Goal: Task Accomplishment & Management: Manage account settings

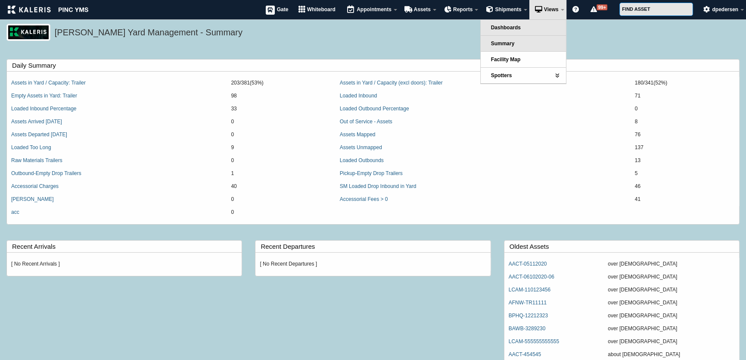
click at [523, 25] on link "Dashboards" at bounding box center [523, 28] width 85 height 16
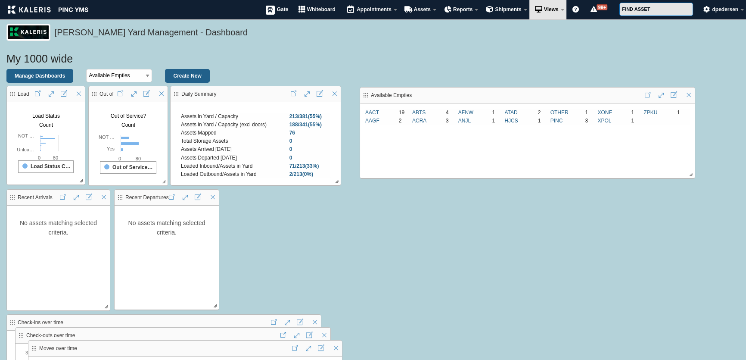
click at [673, 94] on link at bounding box center [672, 94] width 9 height 8
select select
select select"] "Empty"
select select "!="
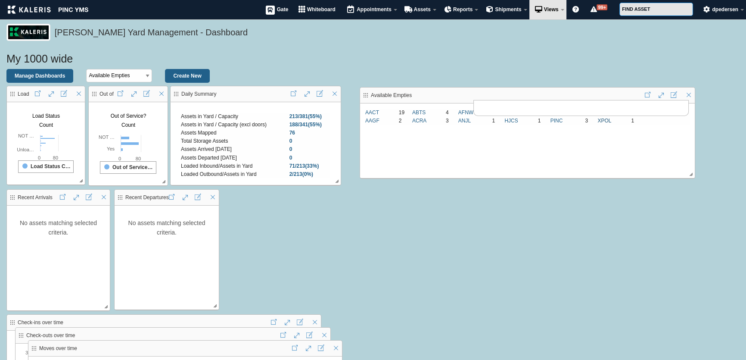
select select"]
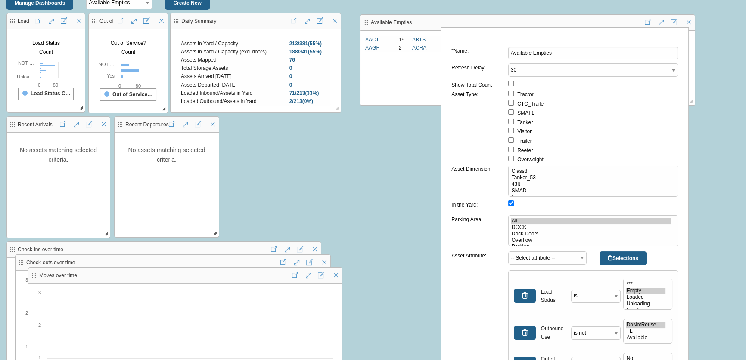
scroll to position [156, 0]
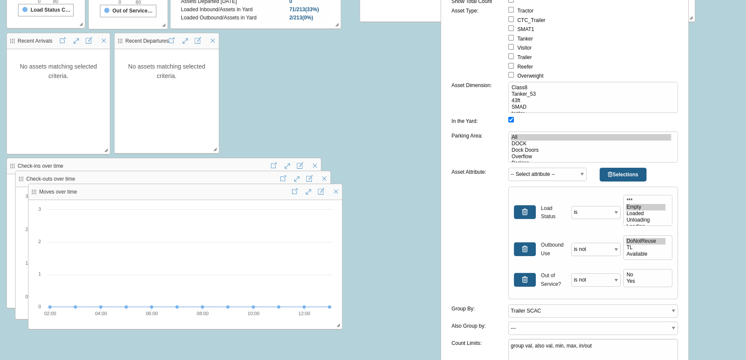
click at [510, 120] on input "In the Yard:" at bounding box center [511, 120] width 6 height 6
checkbox input "true"
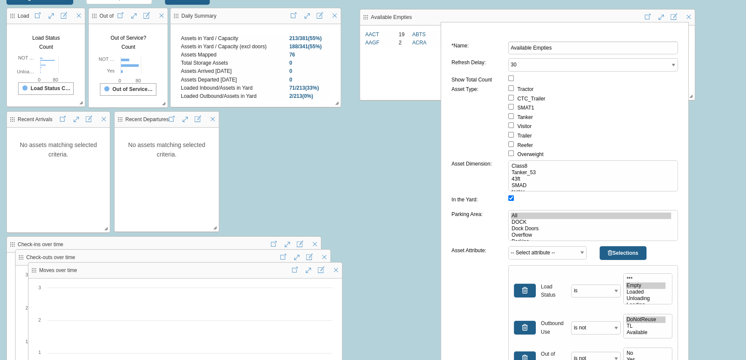
scroll to position [0, 0]
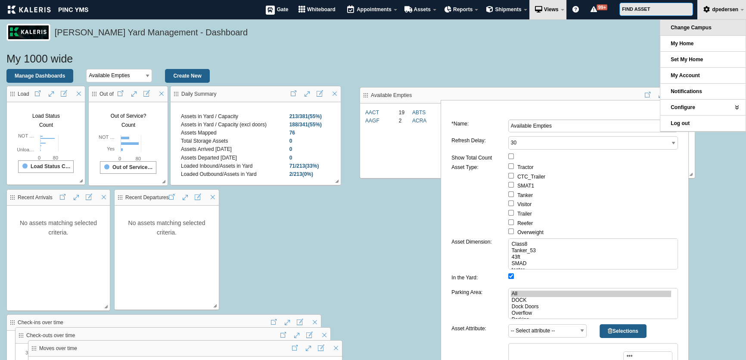
click at [707, 30] on span "Change Campus" at bounding box center [691, 28] width 41 height 6
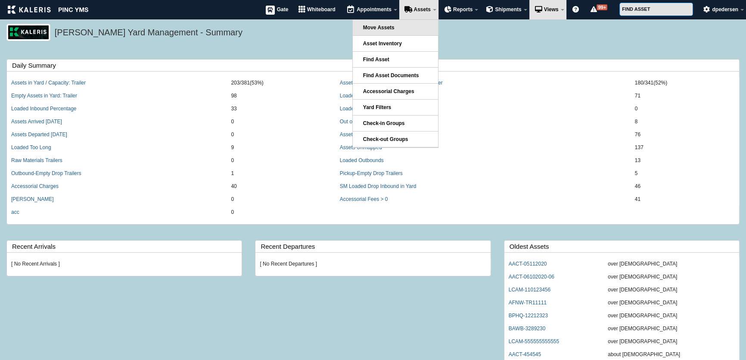
click at [398, 30] on link "Move Assets" at bounding box center [395, 28] width 85 height 16
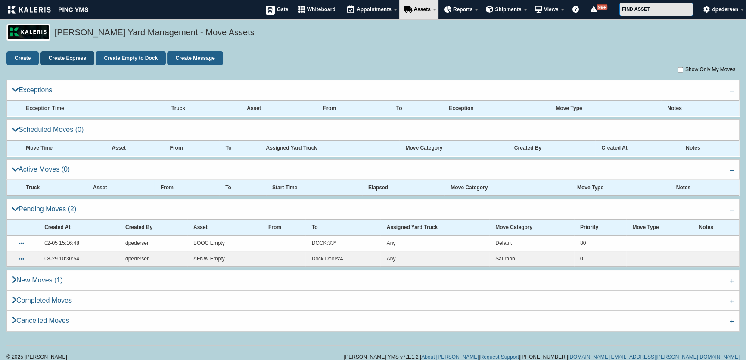
click at [59, 62] on link "Create Express" at bounding box center [67, 58] width 54 height 14
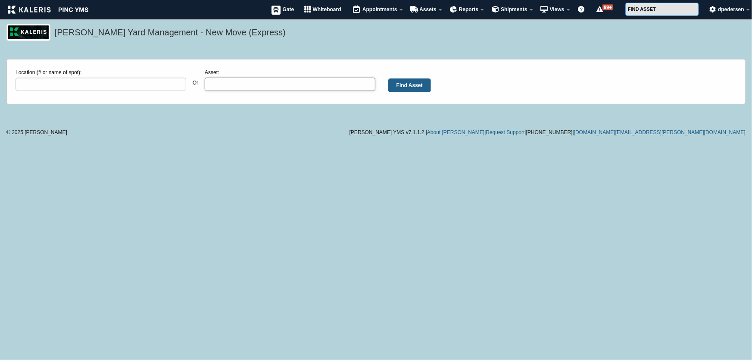
click at [244, 87] on input "Asset:" at bounding box center [290, 84] width 171 height 13
click at [421, 82] on input "Find Asset" at bounding box center [409, 85] width 43 height 14
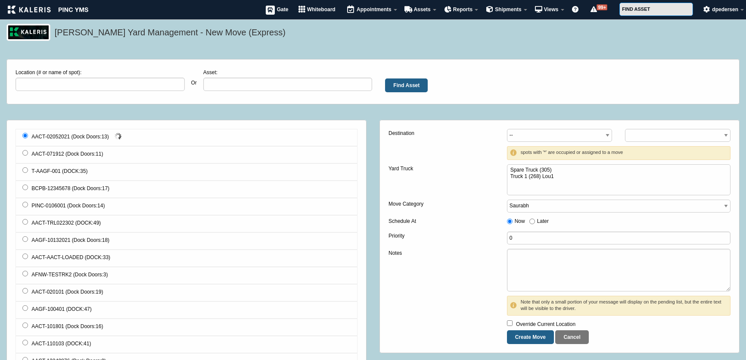
select select
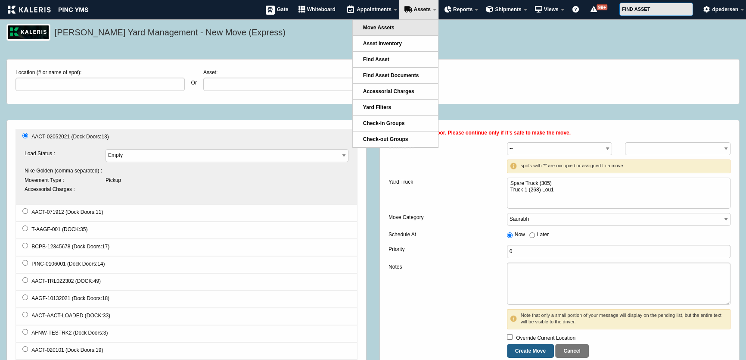
click at [401, 23] on link "Move Assets" at bounding box center [395, 28] width 85 height 16
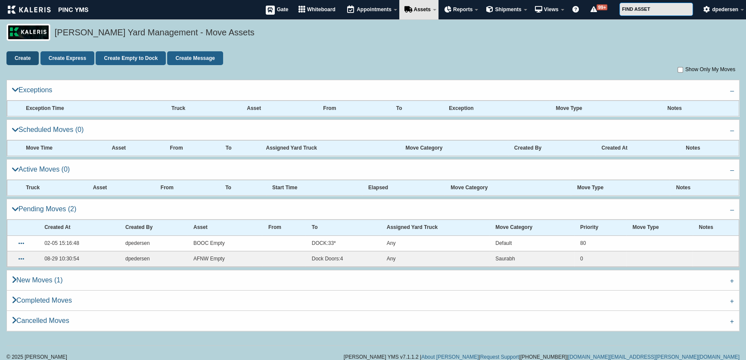
click at [22, 54] on link "Create" at bounding box center [22, 58] width 32 height 14
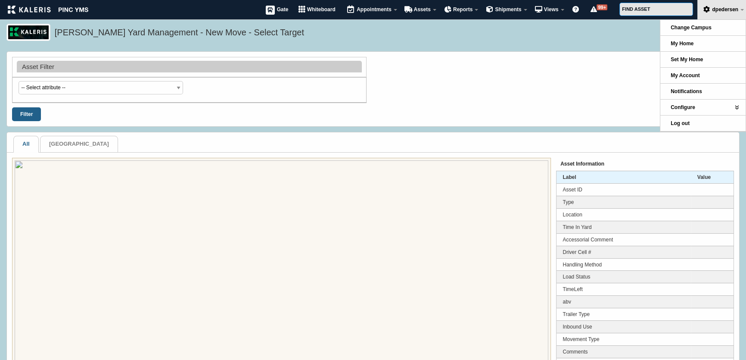
click at [502, 39] on h5 "[PERSON_NAME] Yard Management - New Move - Select Target" at bounding box center [395, 33] width 680 height 15
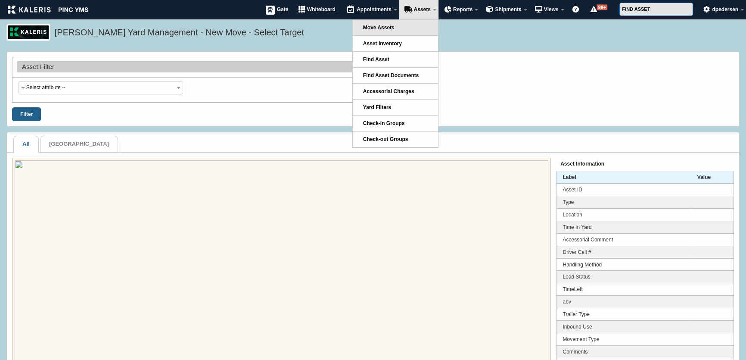
click at [405, 25] on link "Move Assets" at bounding box center [395, 28] width 85 height 16
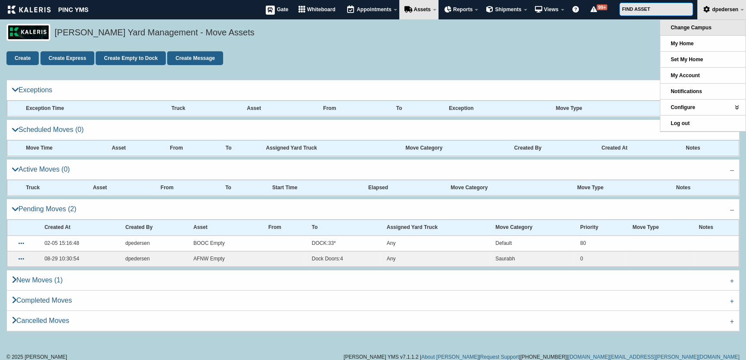
click at [695, 25] on span "Change Campus" at bounding box center [691, 28] width 41 height 6
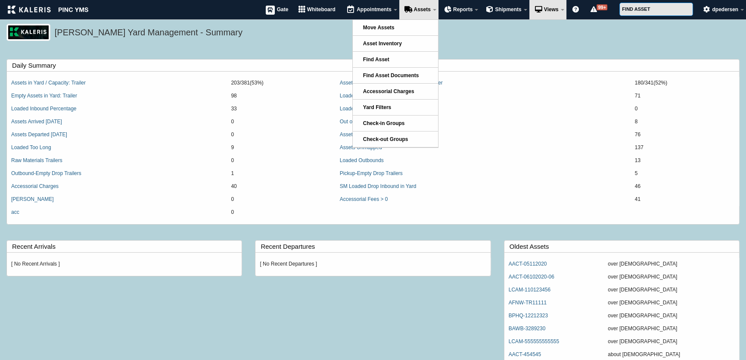
click at [482, 36] on h5 "Kaleris Yard Management - Summary" at bounding box center [395, 33] width 680 height 15
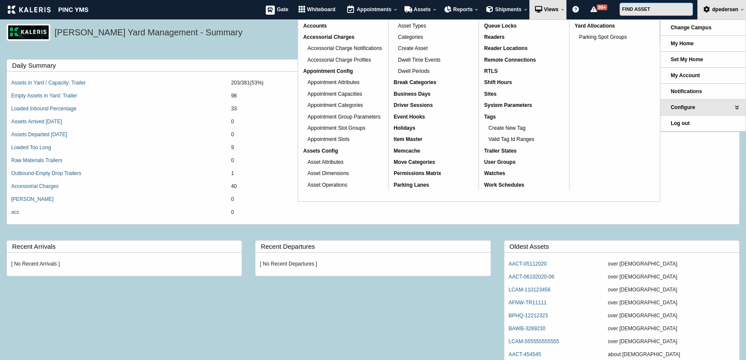
click at [262, 34] on h5 "Kaleris Yard Management - Summary" at bounding box center [395, 33] width 680 height 15
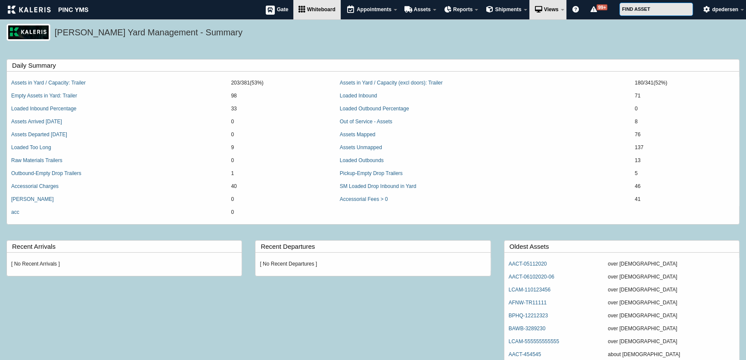
click at [307, 8] on span "Whiteboard" at bounding box center [321, 9] width 28 height 6
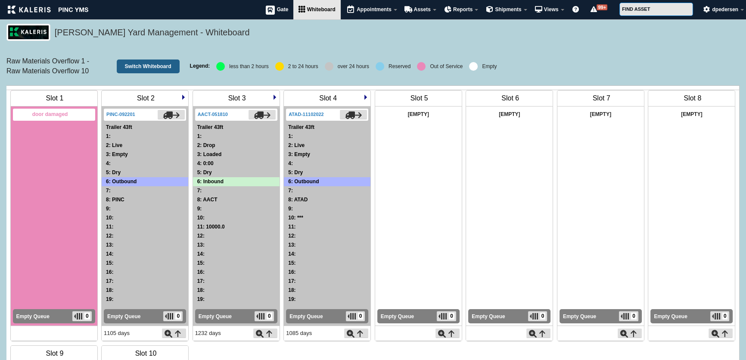
click at [271, 104] on div "Slot 3" at bounding box center [236, 98] width 81 height 11
click at [275, 99] on img at bounding box center [274, 96] width 5 height 5
click at [363, 99] on img at bounding box center [365, 96] width 5 height 5
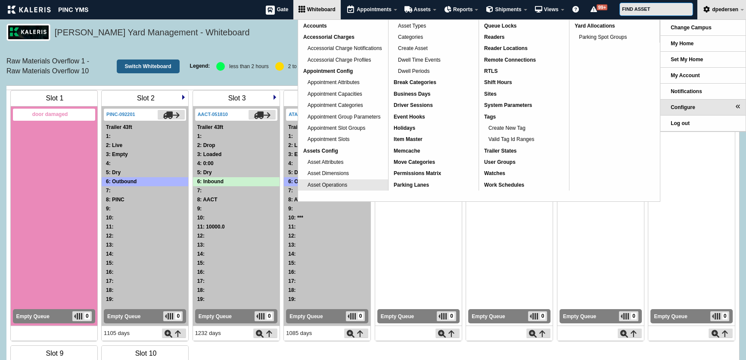
click at [344, 186] on span "Asset Operations" at bounding box center [328, 185] width 40 height 6
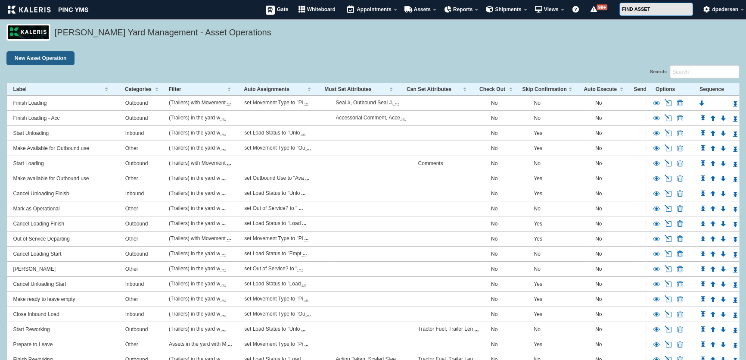
click at [665, 102] on link "Edit" at bounding box center [668, 103] width 9 height 8
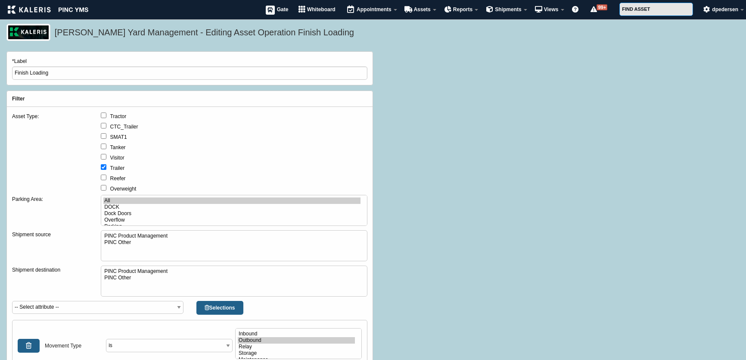
select select
select select"] "Outbound"
select select"] "Empty"
select select"] "TL"
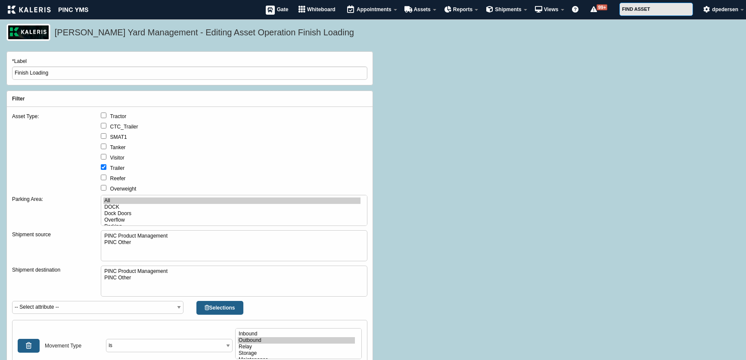
select select "!="
select select"] "Yes"
select select "null"
select select"] "Pickup"
select select"] "TL"
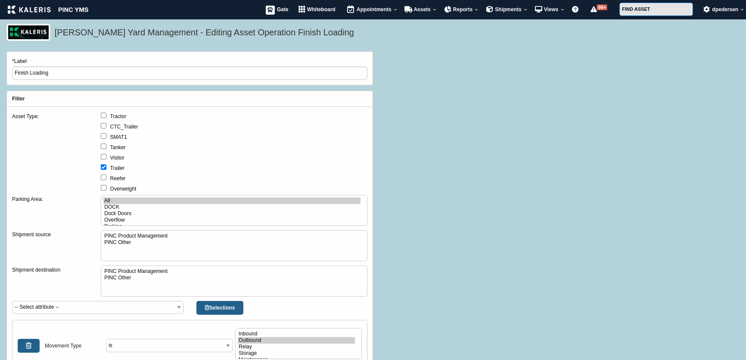
select select
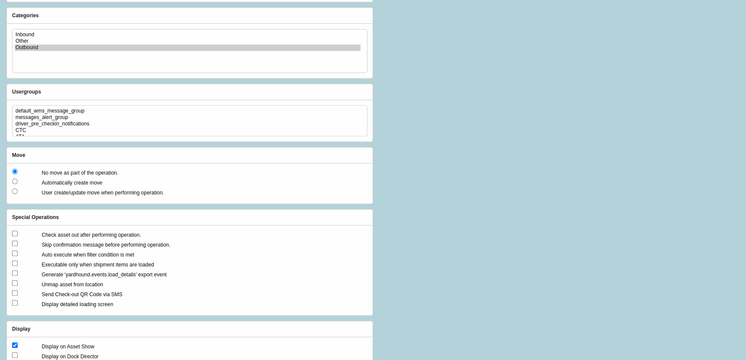
scroll to position [744, 0]
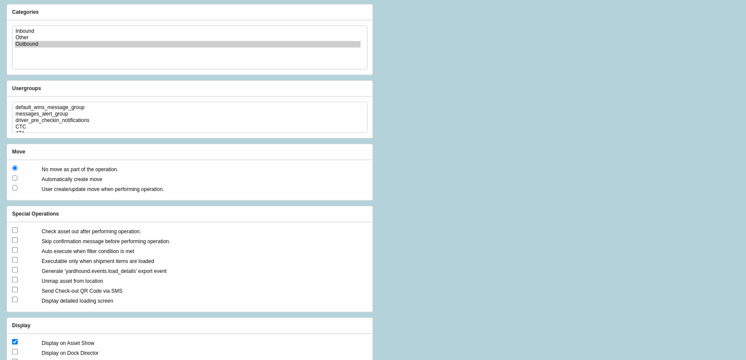
click at [14, 190] on input "User create/update move when performing operation." at bounding box center [15, 188] width 6 height 6
radio input "true"
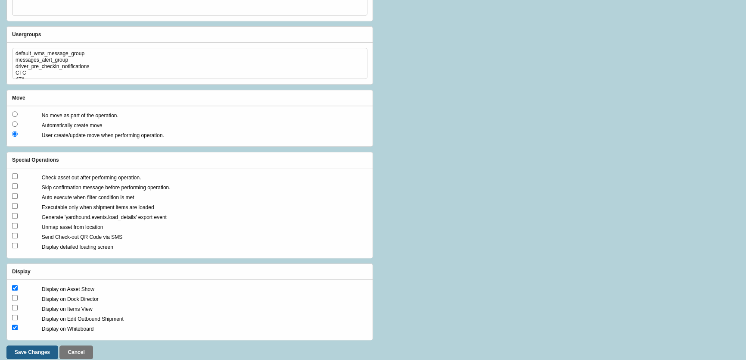
scroll to position [830, 0]
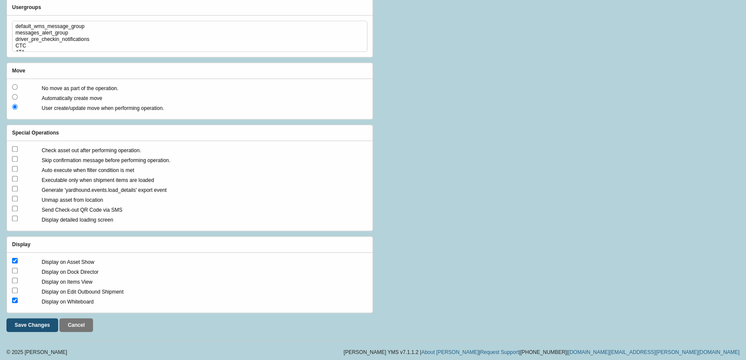
click at [32, 326] on input "Save Changes" at bounding box center [32, 325] width 52 height 14
type input "Please Wait..."
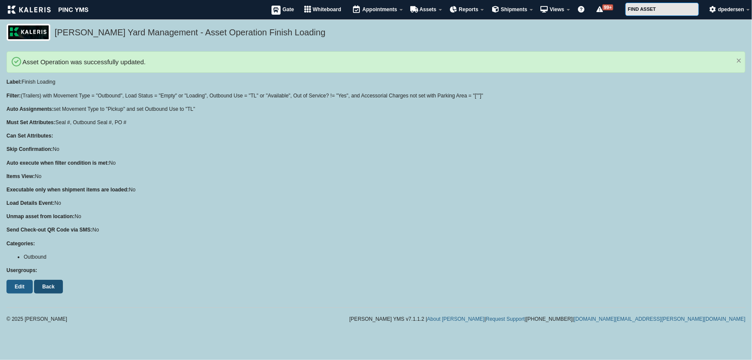
click at [49, 284] on link "Back" at bounding box center [48, 287] width 29 height 14
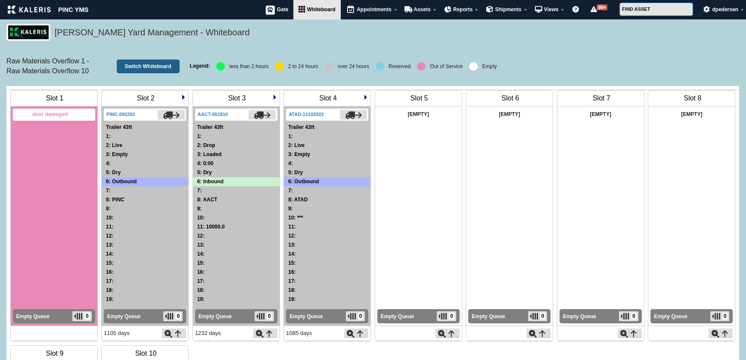
click at [184, 99] on img at bounding box center [183, 96] width 5 height 5
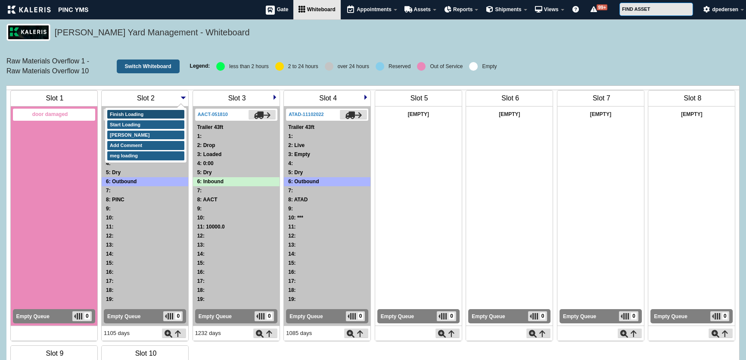
click at [152, 119] on link "Finish Loading" at bounding box center [145, 114] width 77 height 9
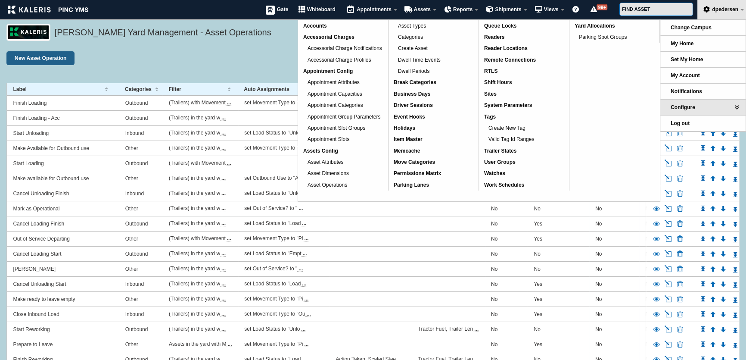
click at [244, 55] on div "New Asset Operation" at bounding box center [372, 58] width 733 height 14
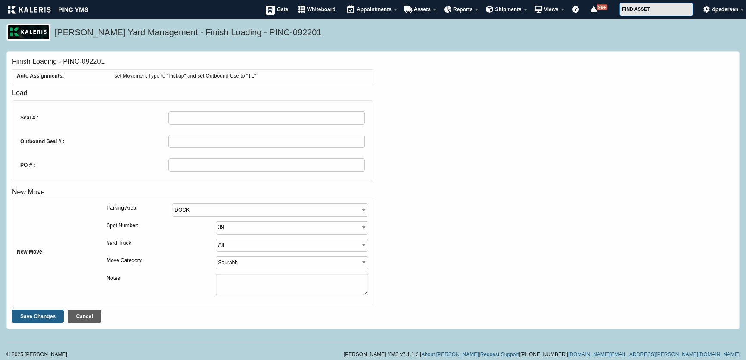
click at [87, 317] on link "Cancel" at bounding box center [84, 316] width 33 height 14
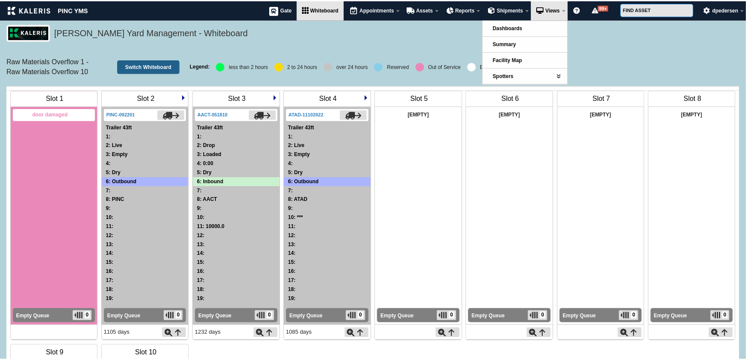
scroll to position [99, 0]
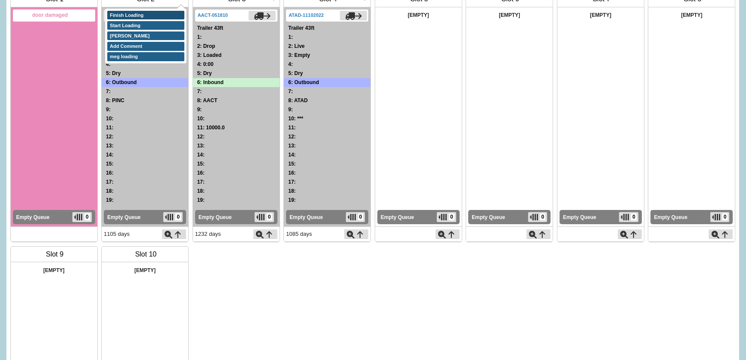
click at [142, 20] on link "Finish Loading" at bounding box center [145, 15] width 77 height 9
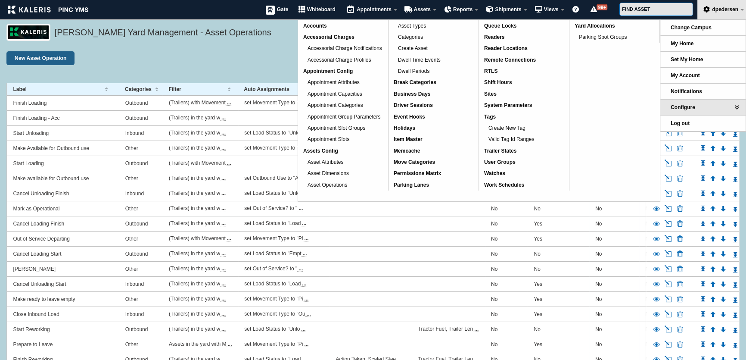
click at [260, 56] on div "New Asset Operation" at bounding box center [372, 58] width 733 height 14
click at [345, 165] on link "Asset Attributes" at bounding box center [343, 161] width 90 height 11
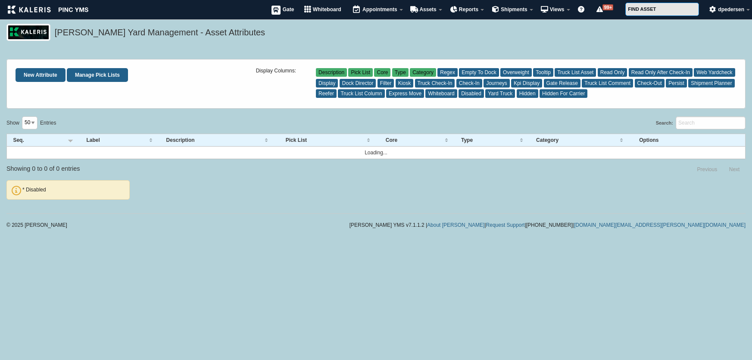
select select "50"
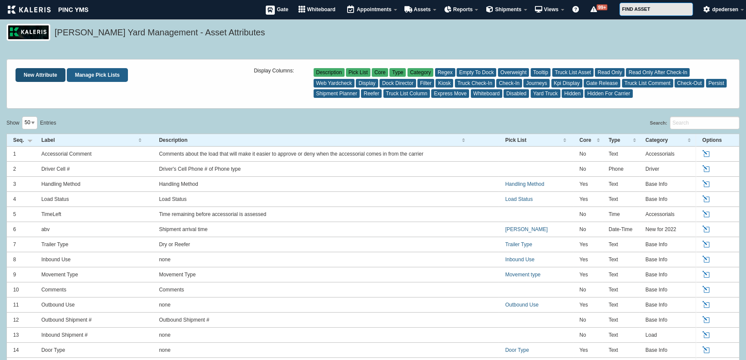
click at [49, 70] on link "New Attribute" at bounding box center [41, 75] width 50 height 14
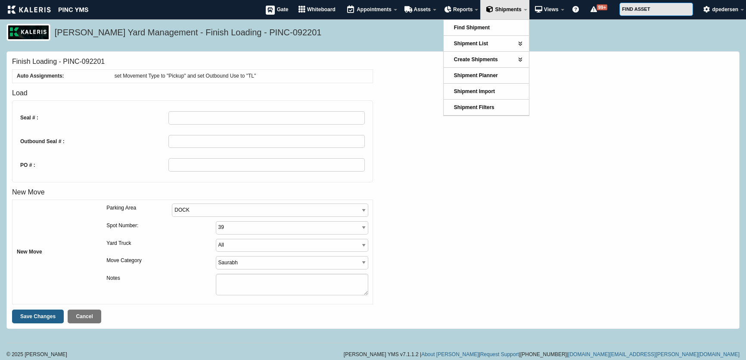
click at [394, 224] on div "New Move New Move Parking Area DOCK Dock Doors Overflow Parking Raw Materials O…" at bounding box center [373, 248] width 722 height 122
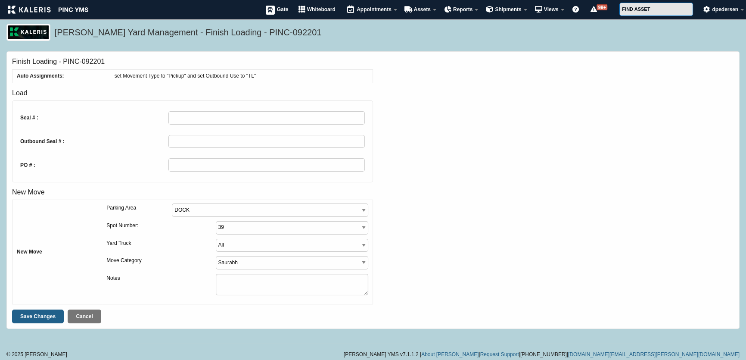
click at [430, 153] on div "Load Seal # : Outbound Seal # : PO # :" at bounding box center [373, 137] width 722 height 99
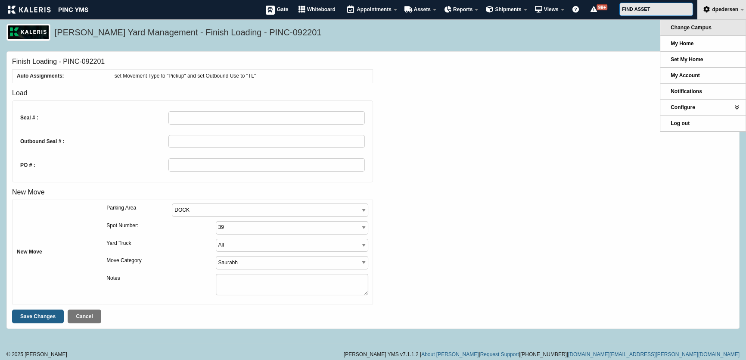
click at [693, 25] on span "Change Campus" at bounding box center [691, 28] width 41 height 6
